Goal: Find specific page/section: Find specific page/section

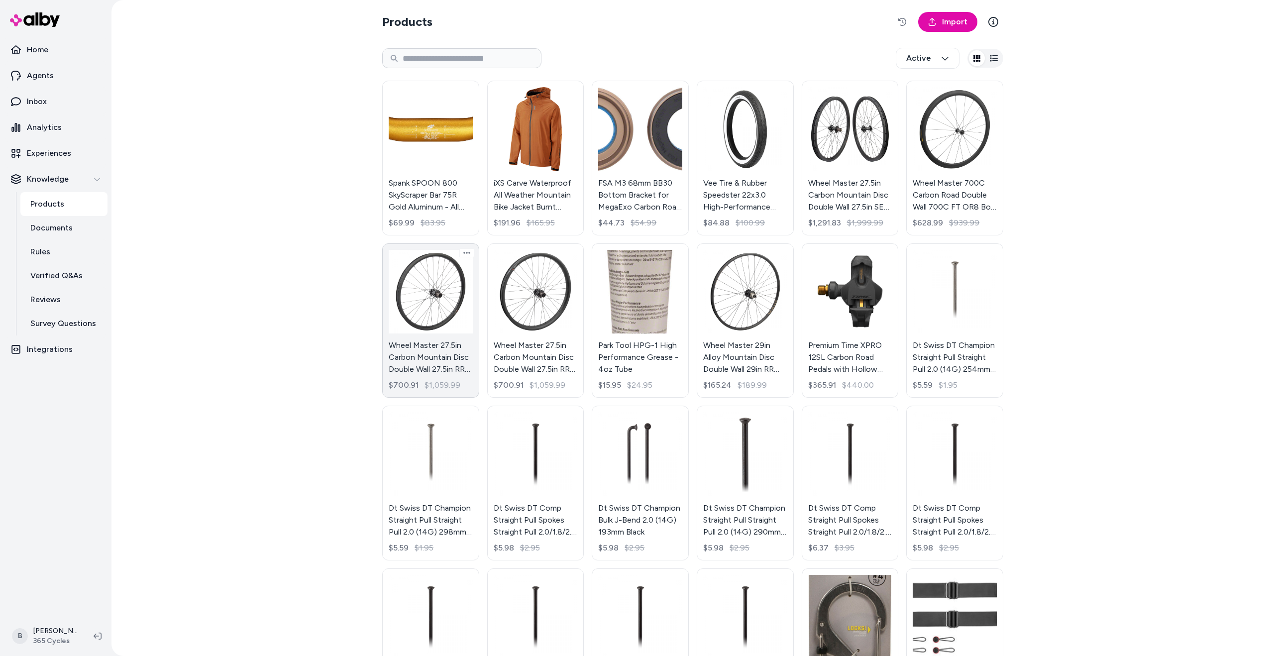
scroll to position [230, 0]
click at [740, 327] on link "Wheel Master 29in Alloy Mountain Disc Double Wall 29in RR WTB ST LIGHT TCS 2.0 …" at bounding box center [745, 320] width 97 height 155
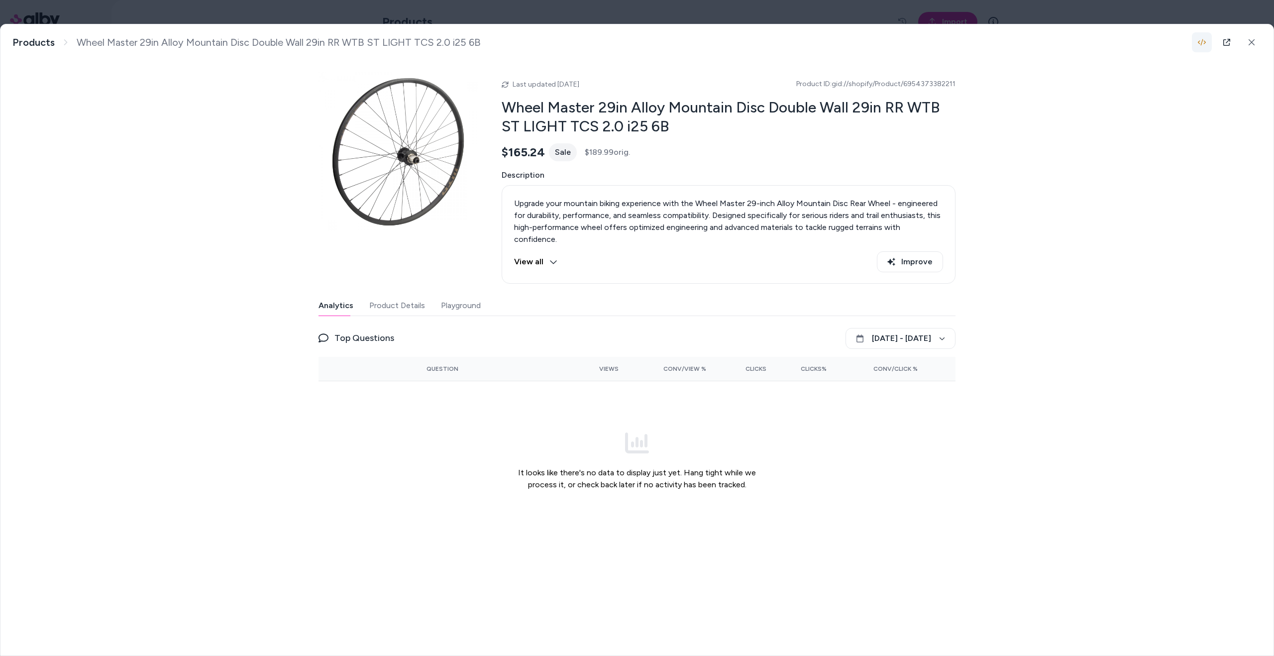
click at [1201, 45] on icon "button" at bounding box center [1201, 42] width 8 height 8
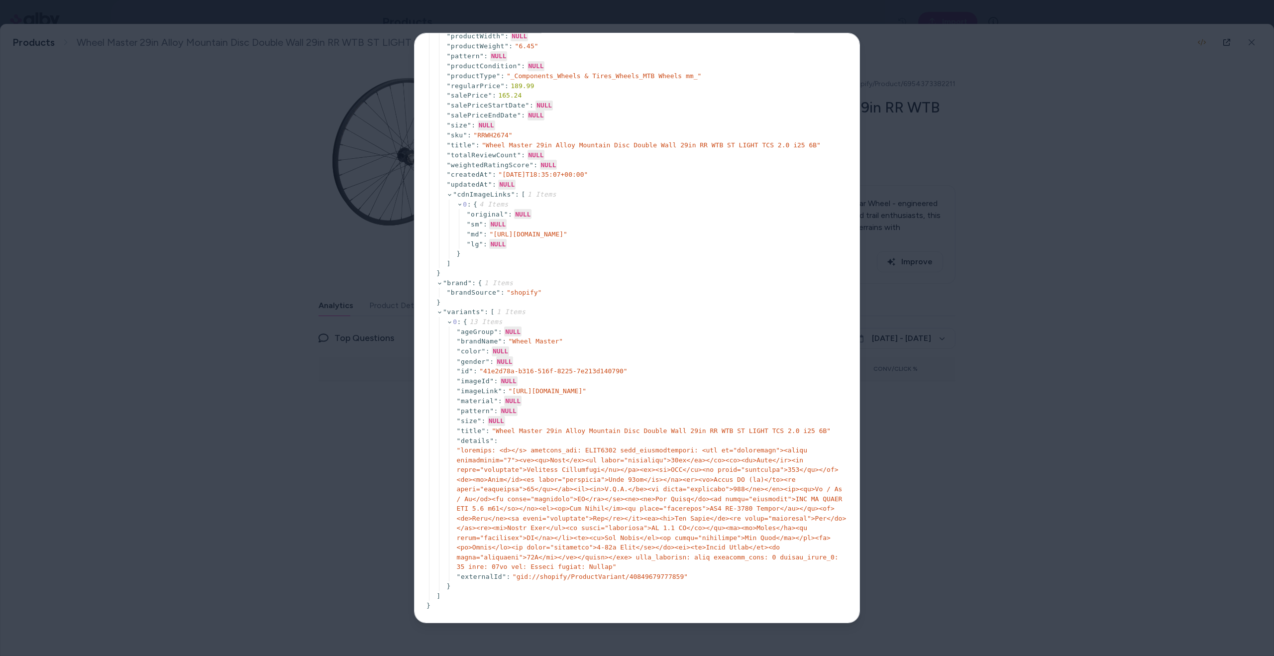
scroll to position [843, 0]
click at [294, 384] on div at bounding box center [637, 328] width 1274 height 656
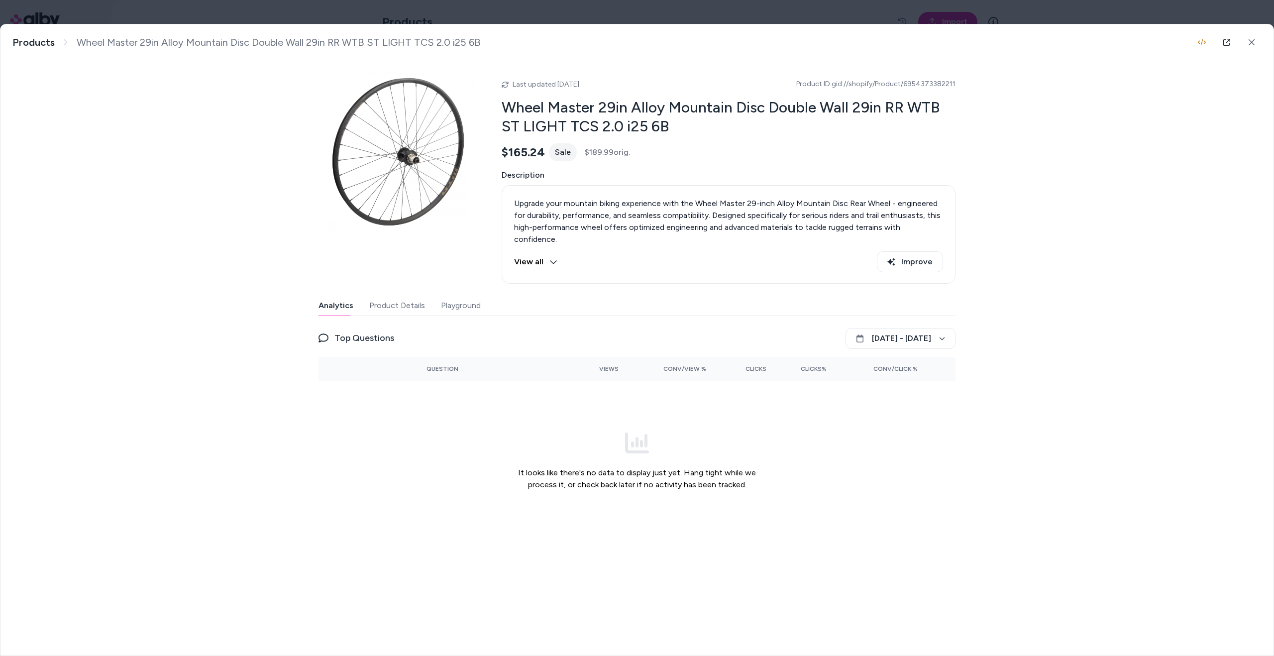
click at [196, 8] on body "Home Agents Inbox Analytics Experiences Knowledge Products Documents Rules Veri…" at bounding box center [637, 328] width 1274 height 656
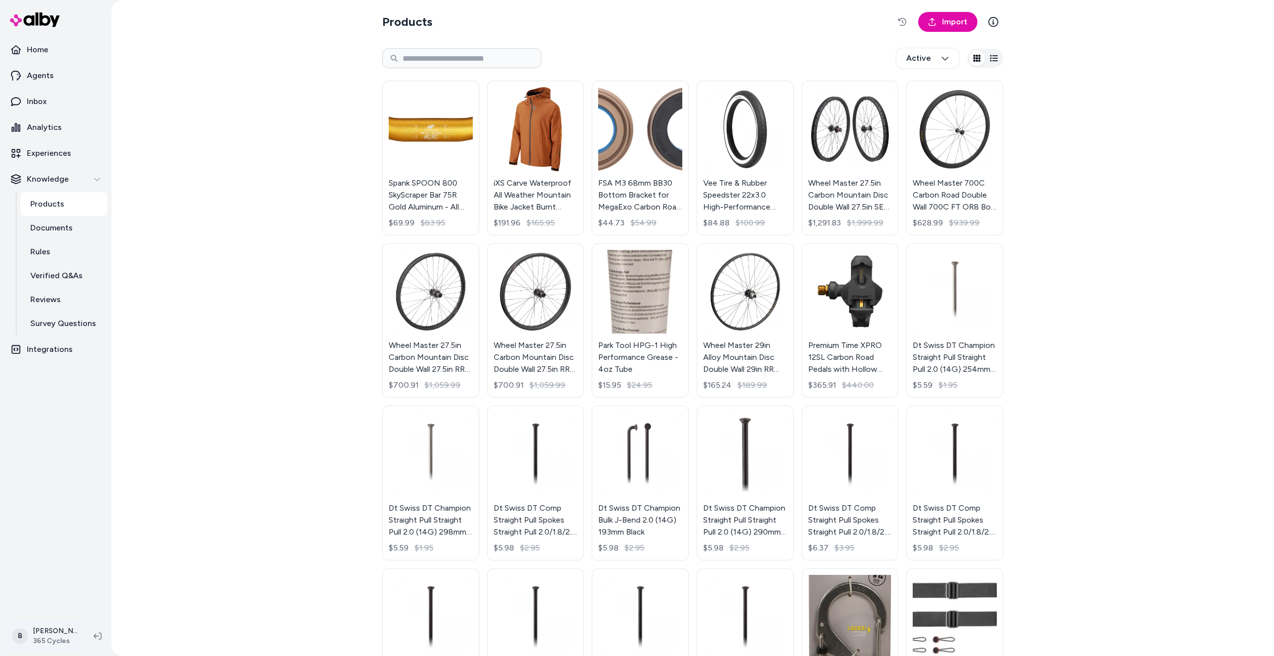
click at [50, 634] on html "Home Agents Inbox Analytics Experiences Knowledge Products Documents Rules Veri…" at bounding box center [637, 328] width 1274 height 656
click at [254, 493] on html "Home Agents Inbox Analytics Experiences Knowledge Products Documents Rules Veri…" at bounding box center [637, 328] width 1274 height 656
click at [34, 642] on html "Home Agents Inbox Analytics Experiences Knowledge Products Documents Rules Veri…" at bounding box center [637, 328] width 1274 height 656
click at [96, 491] on div "Shortcuts ⌘K" at bounding box center [88, 493] width 157 height 24
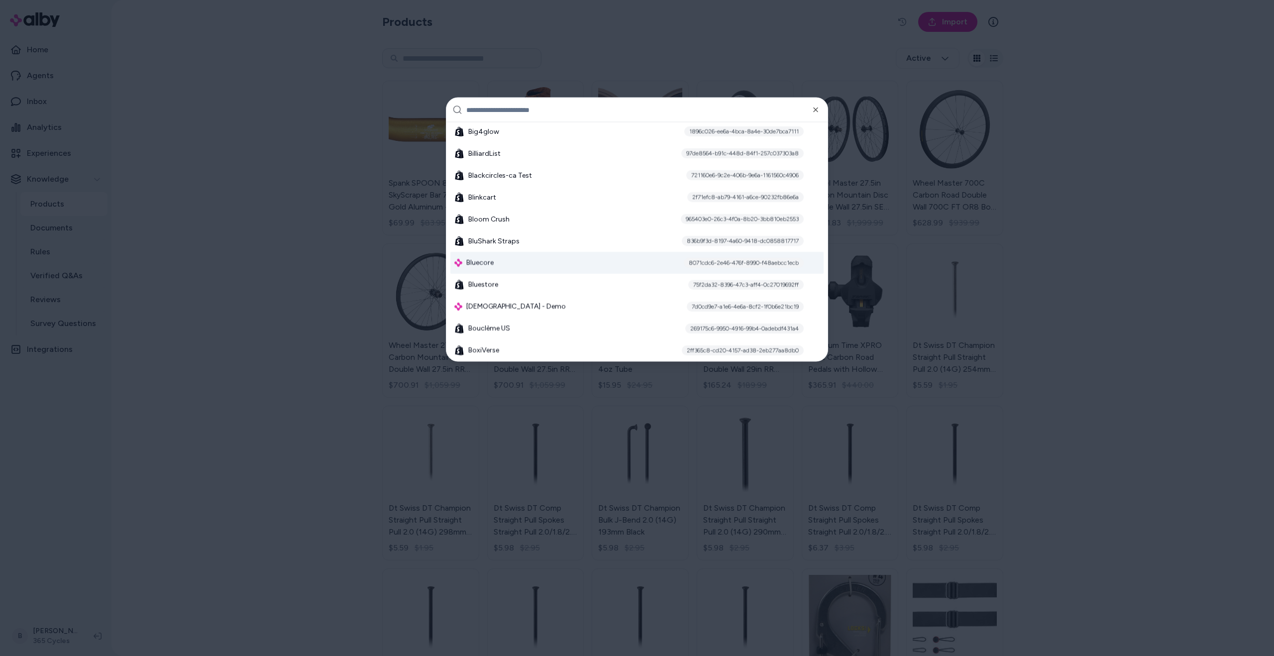
scroll to position [1360, 0]
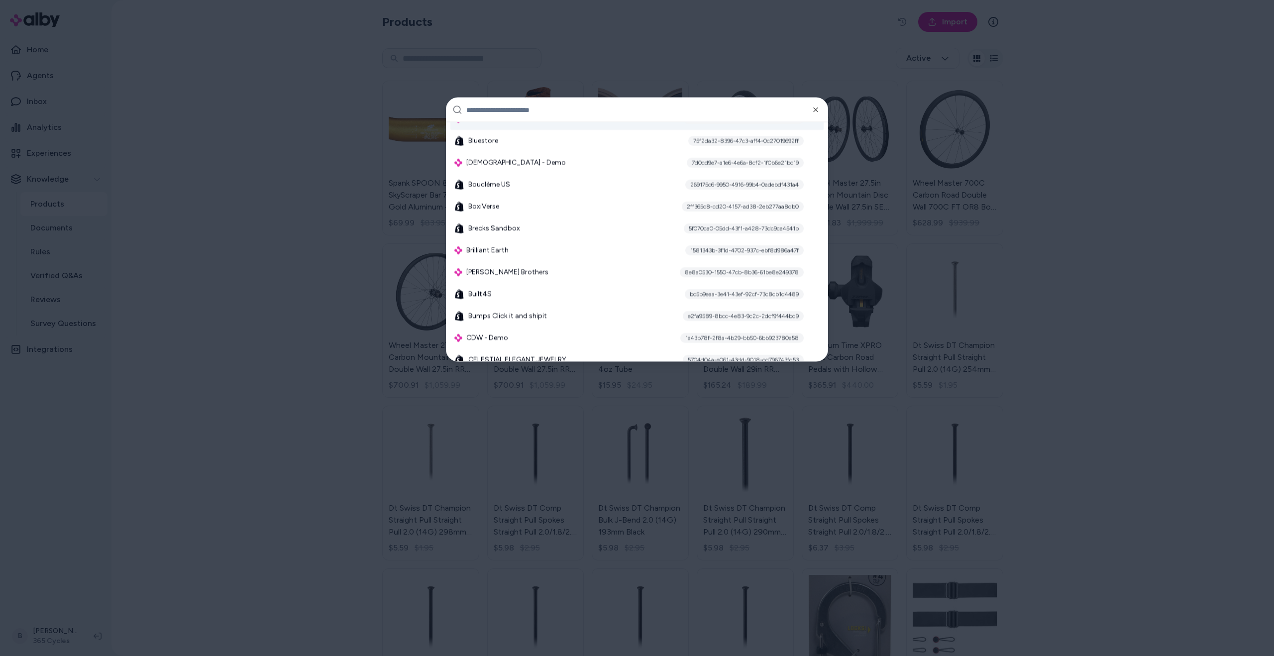
click at [547, 112] on input "text" at bounding box center [643, 110] width 355 height 24
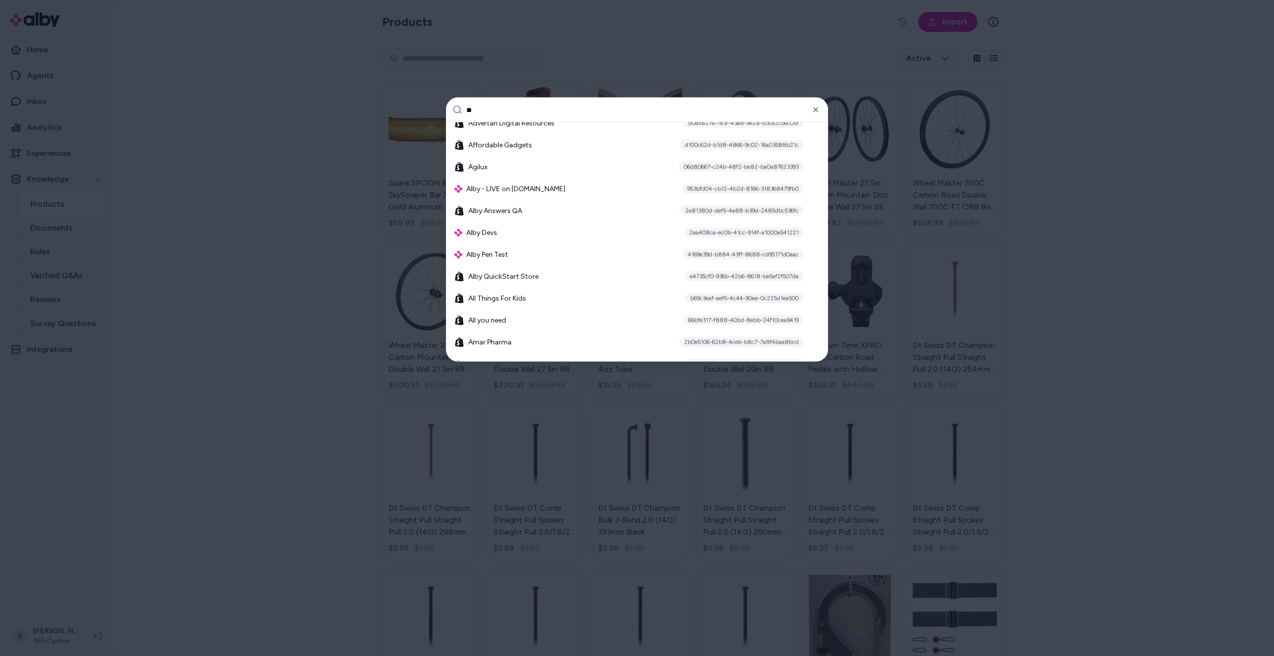
type input "***"
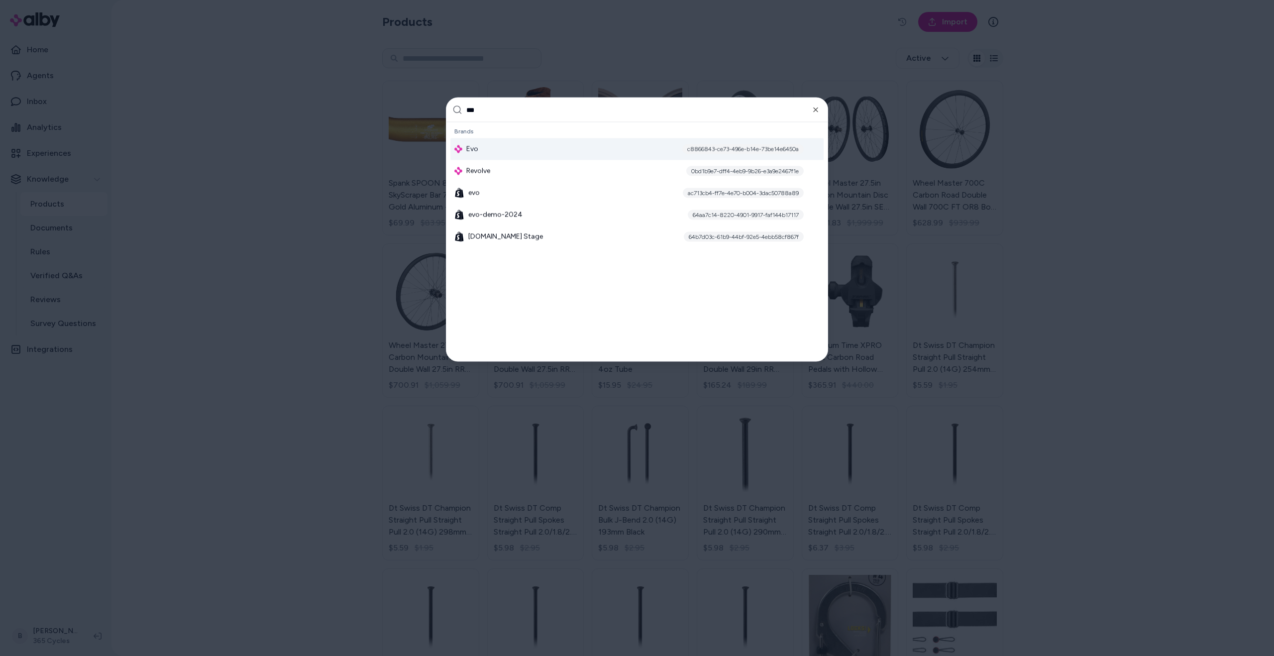
scroll to position [0, 0]
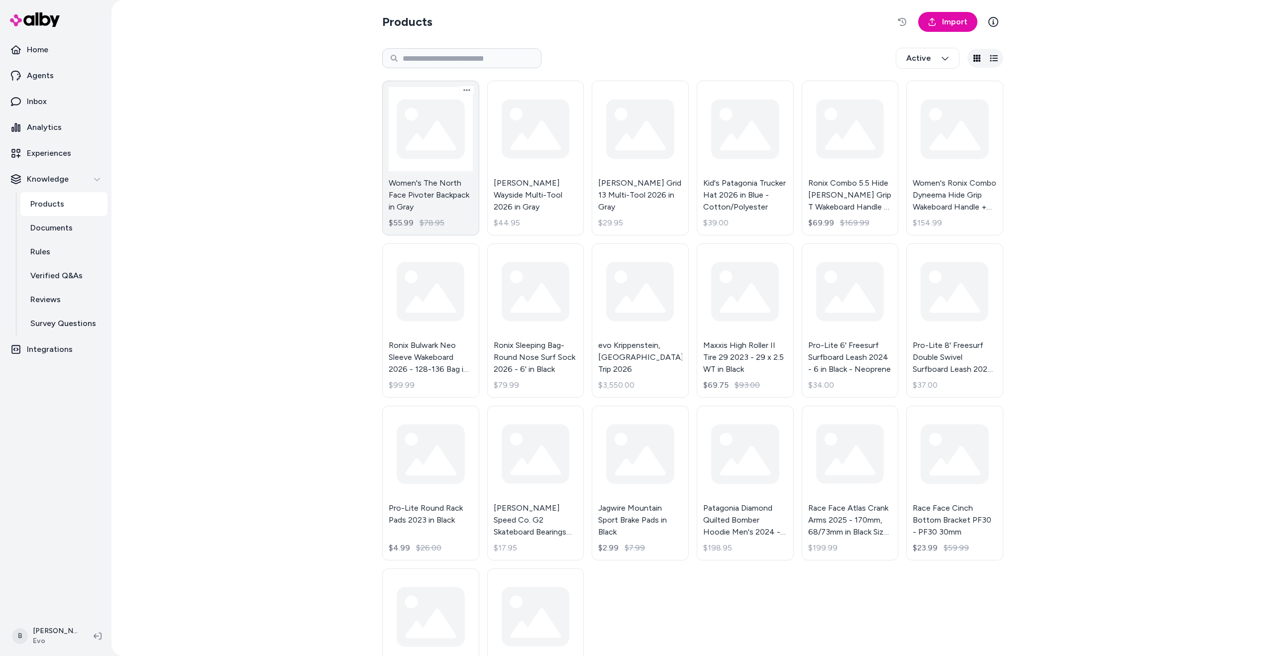
click at [423, 150] on link "Women's The North Face Pivoter Backpack in Gray $55.99 $78.95" at bounding box center [430, 158] width 97 height 155
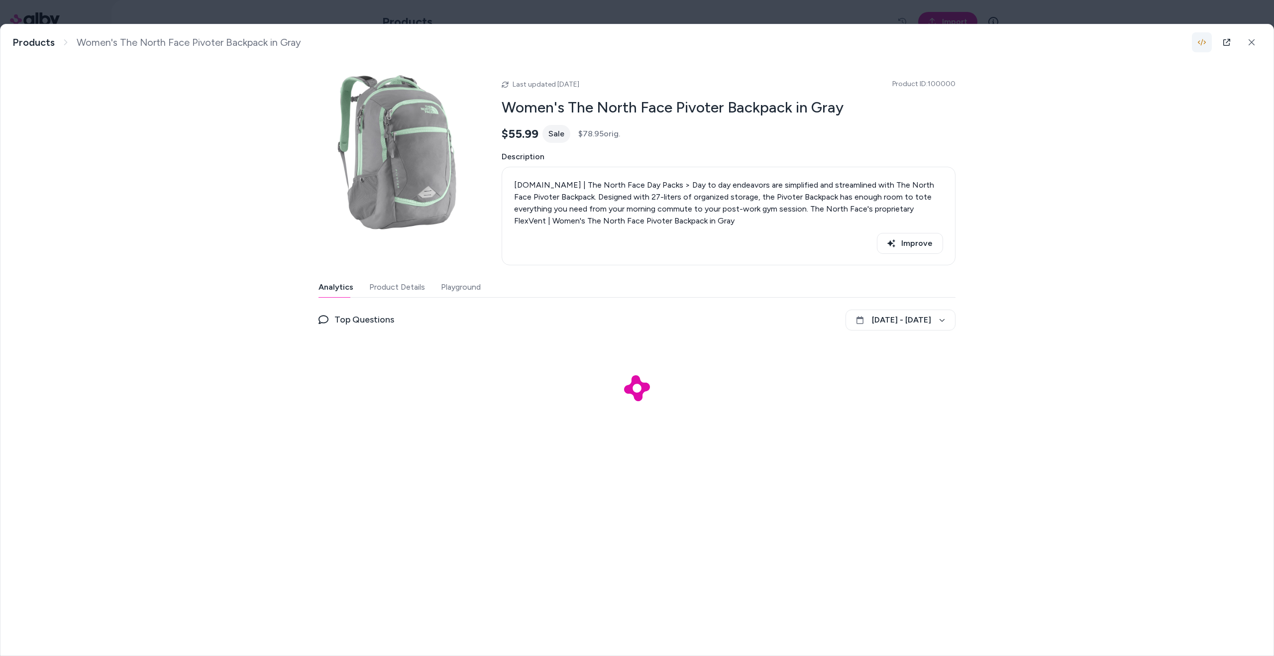
click at [1197, 41] on button "button" at bounding box center [1202, 42] width 20 height 20
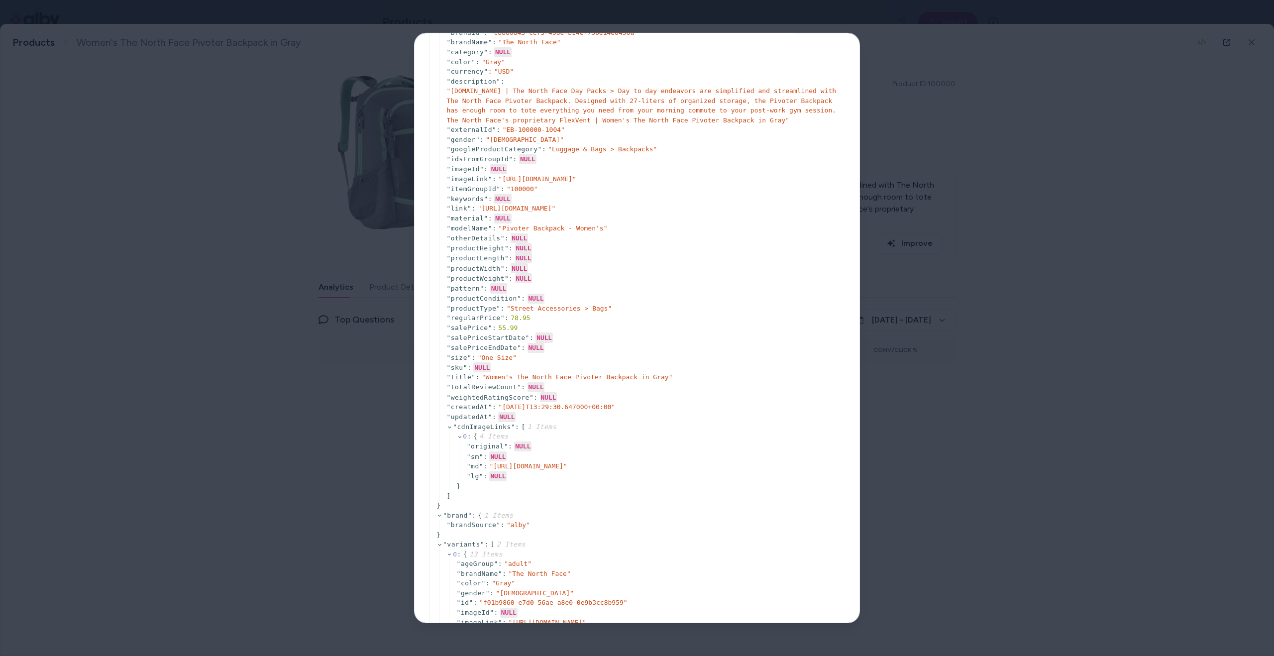
scroll to position [281, 0]
